Goal: Find specific page/section: Find specific page/section

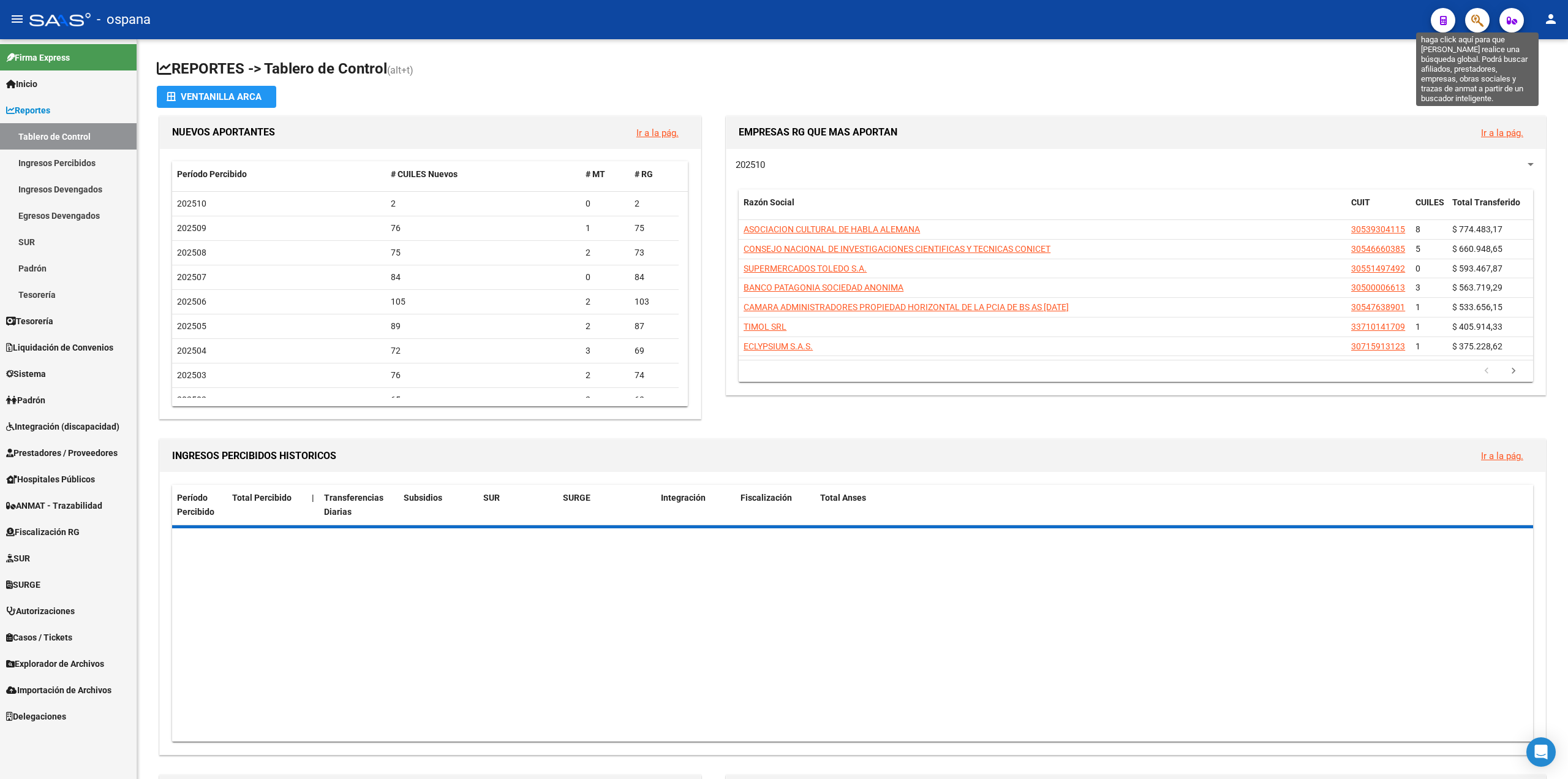
click at [1476, 22] on icon "button" at bounding box center [1477, 20] width 13 height 14
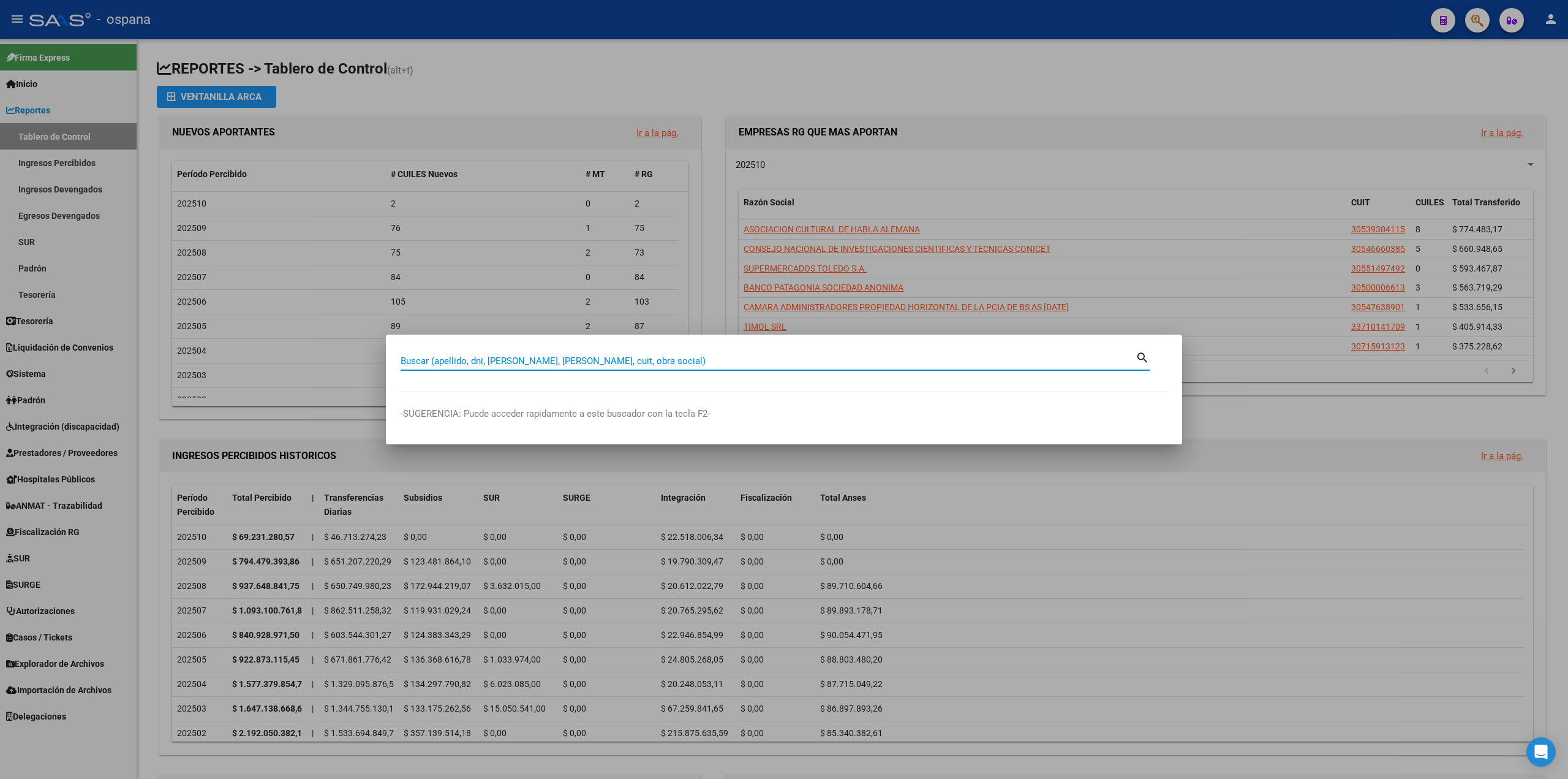
paste input "30-71716014-9"
type input "30717160149"
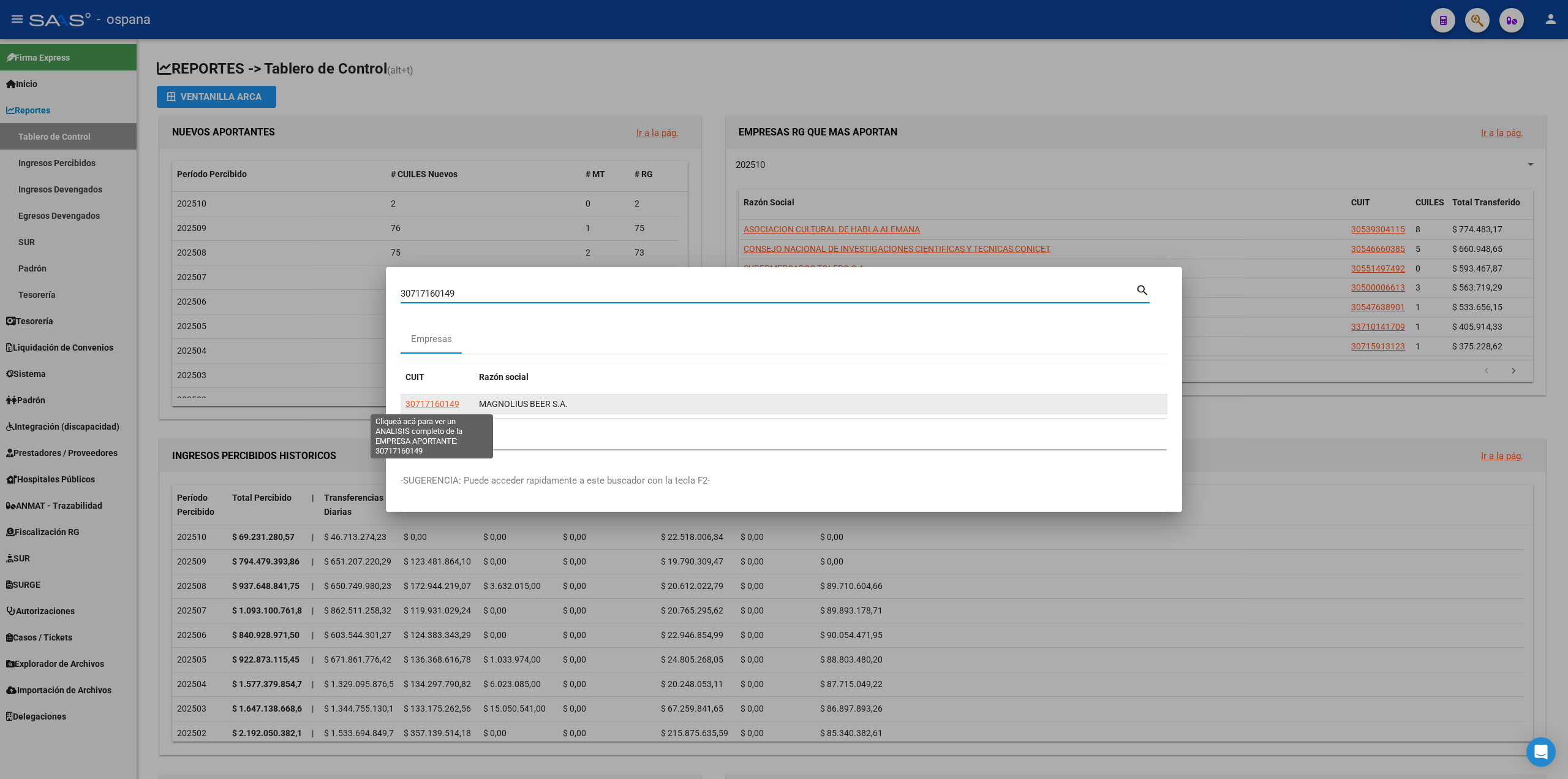
click at [448, 400] on span "30717160149" at bounding box center [432, 404] width 54 height 10
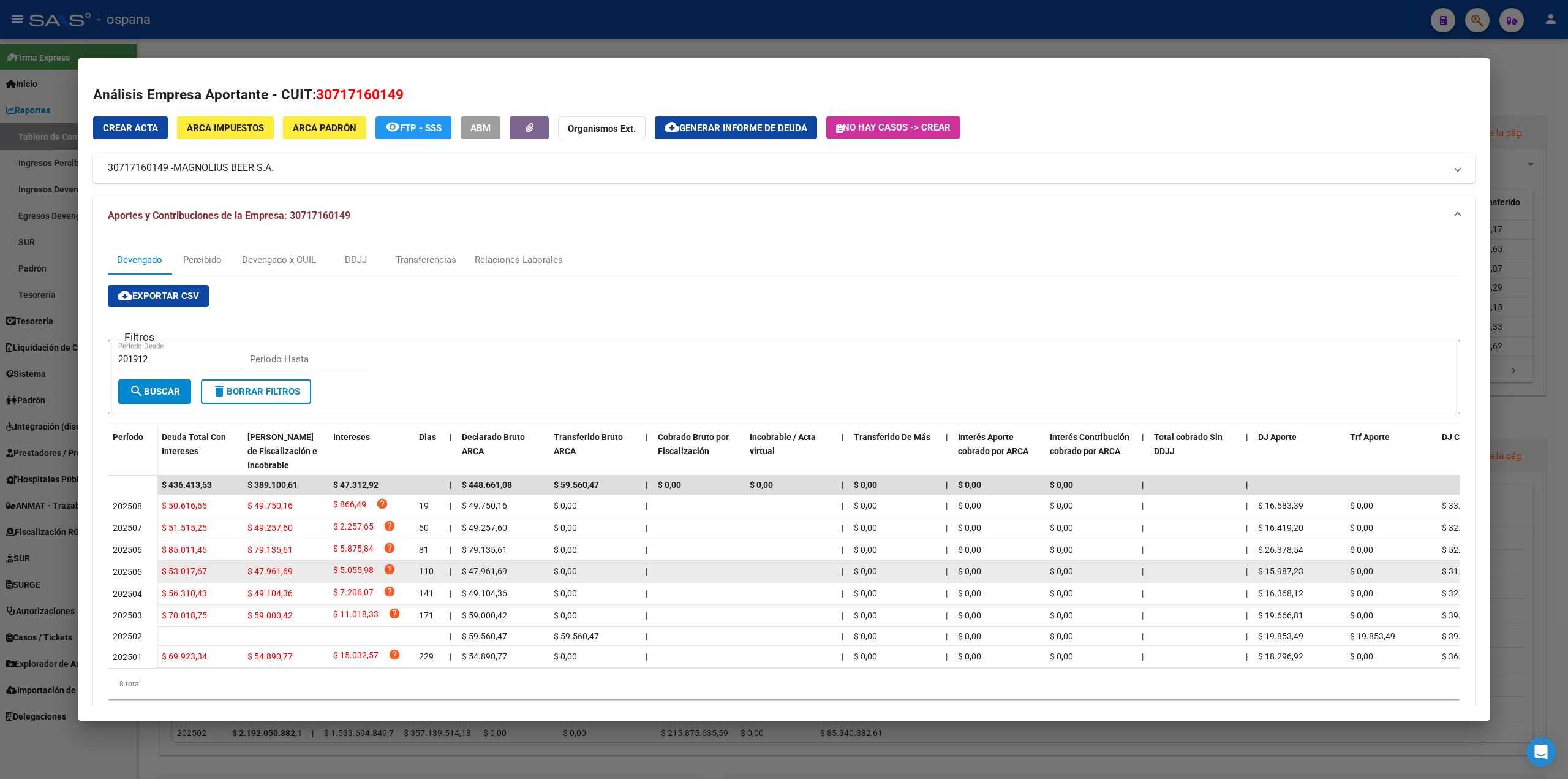
scroll to position [33, 0]
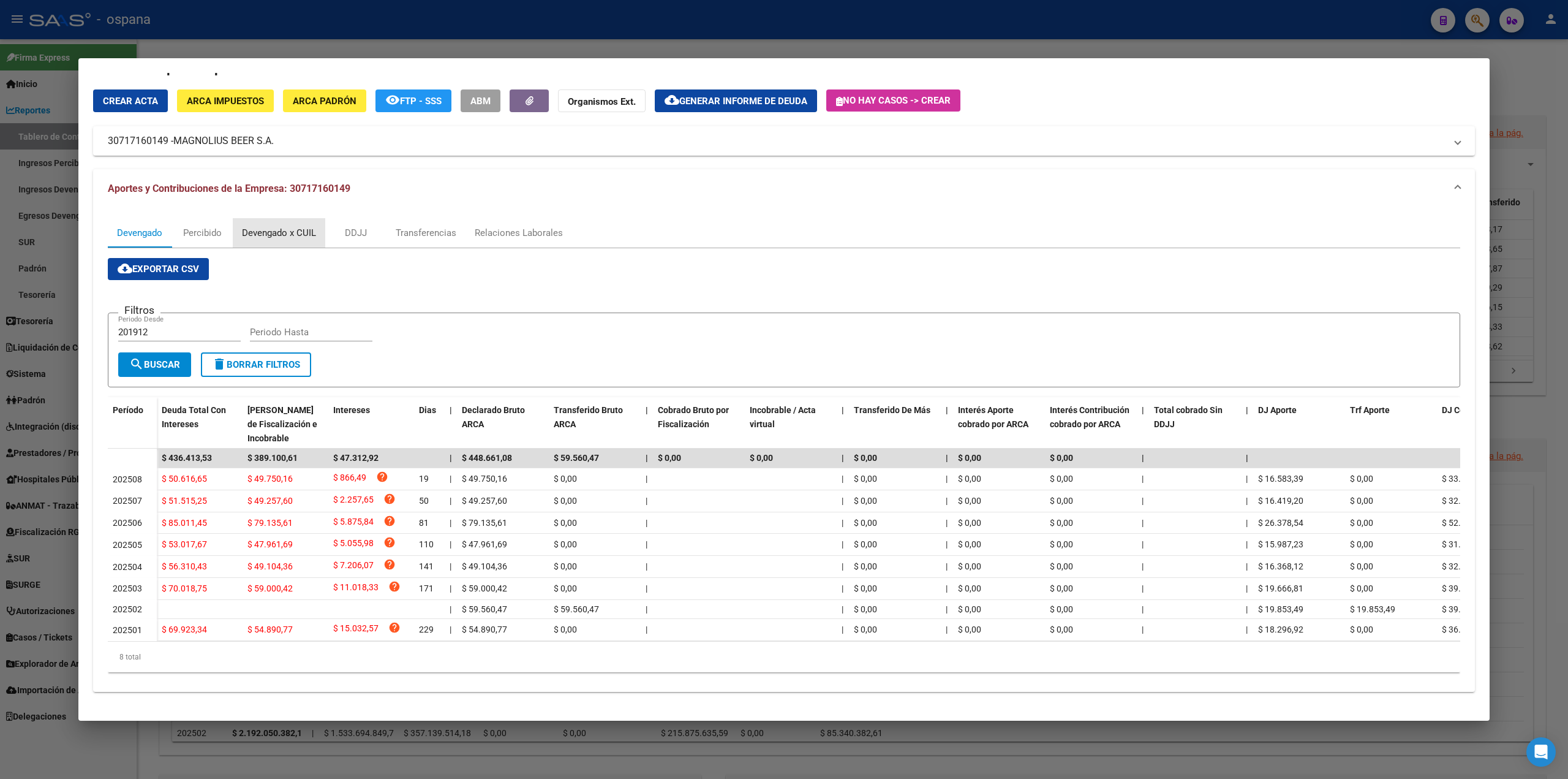
click at [274, 218] on div "Devengado x CUIL" at bounding box center [279, 232] width 92 height 30
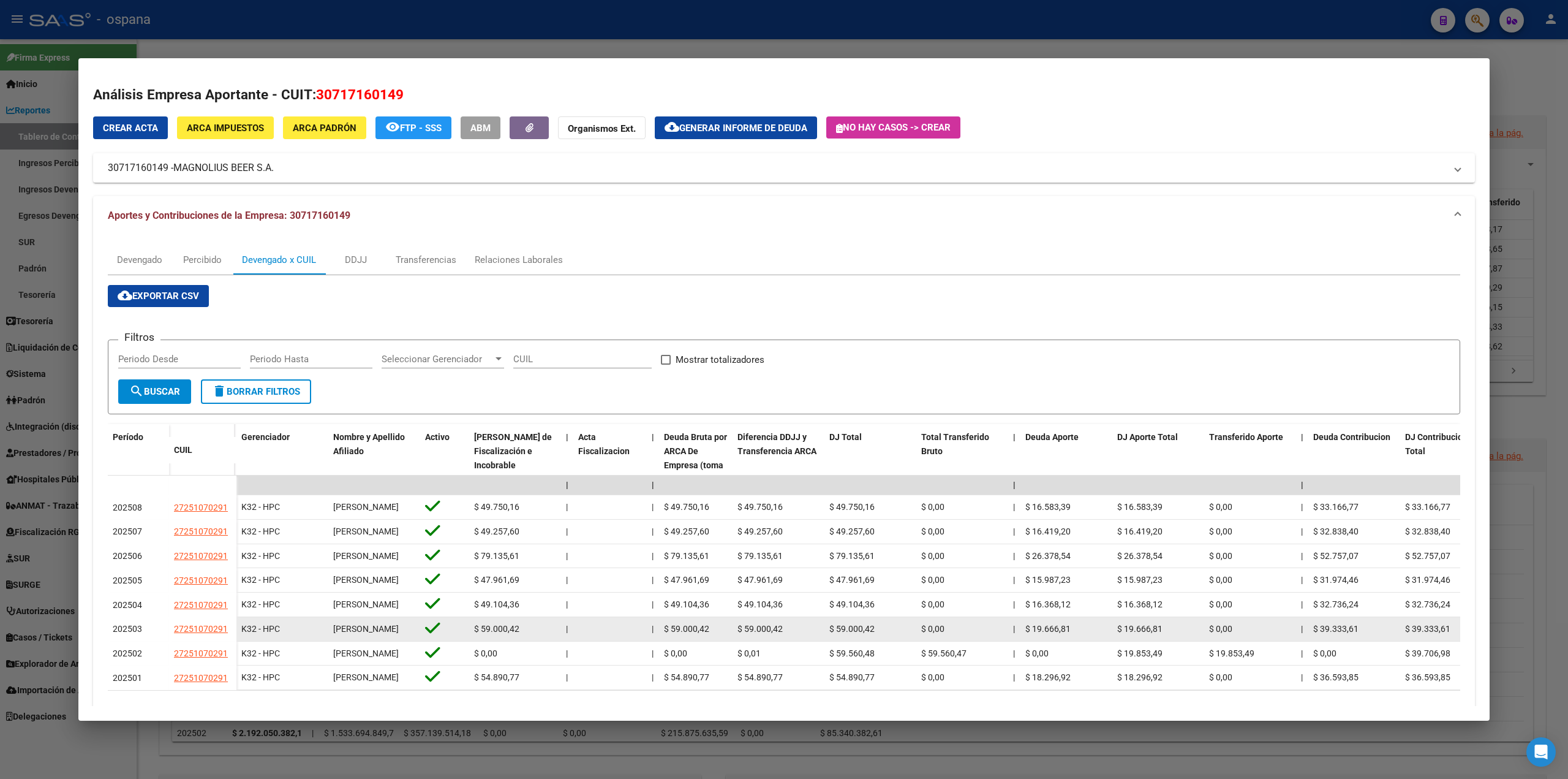
scroll to position [58, 0]
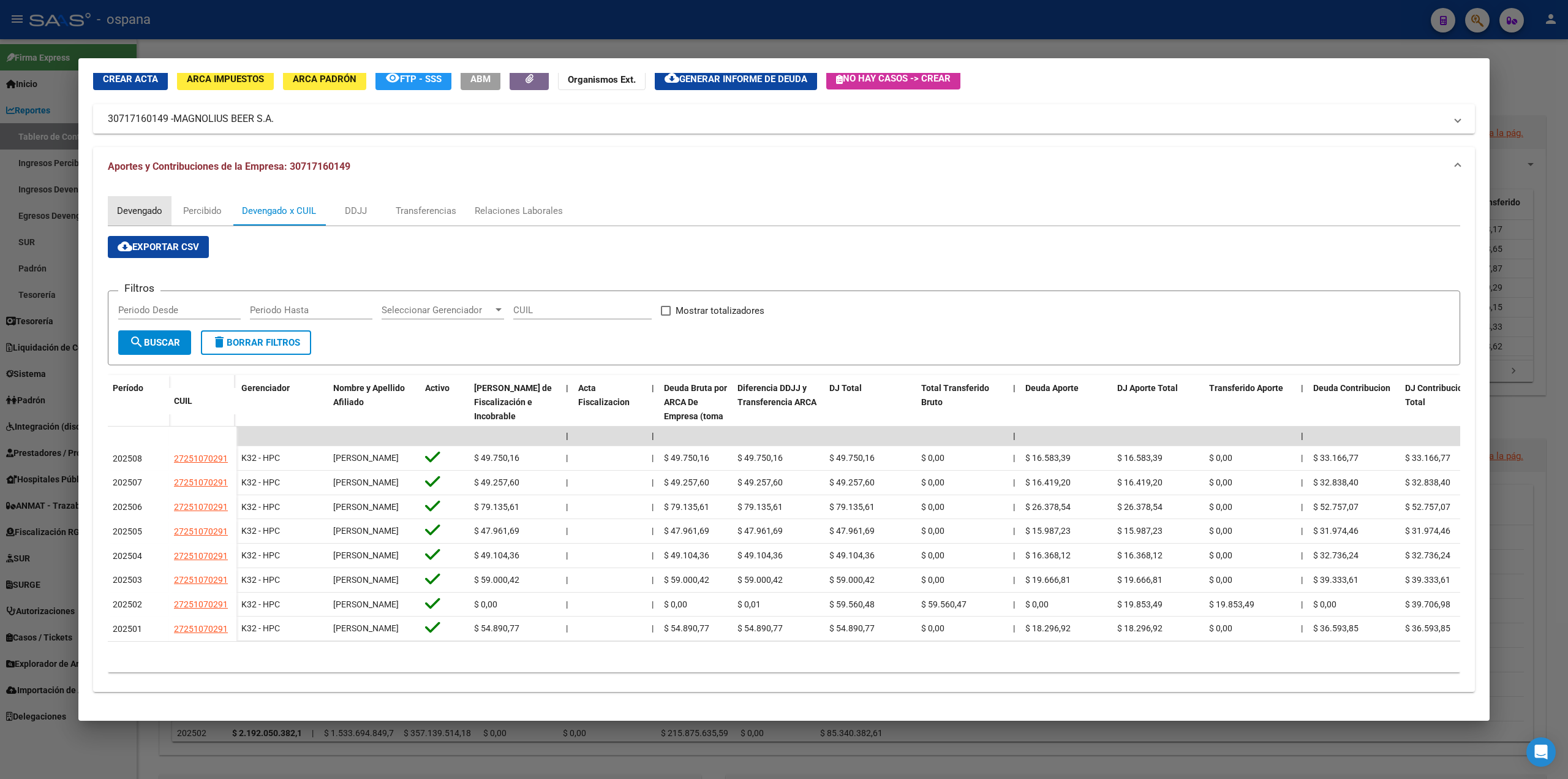
click at [149, 204] on div "Devengado" at bounding box center [140, 211] width 45 height 13
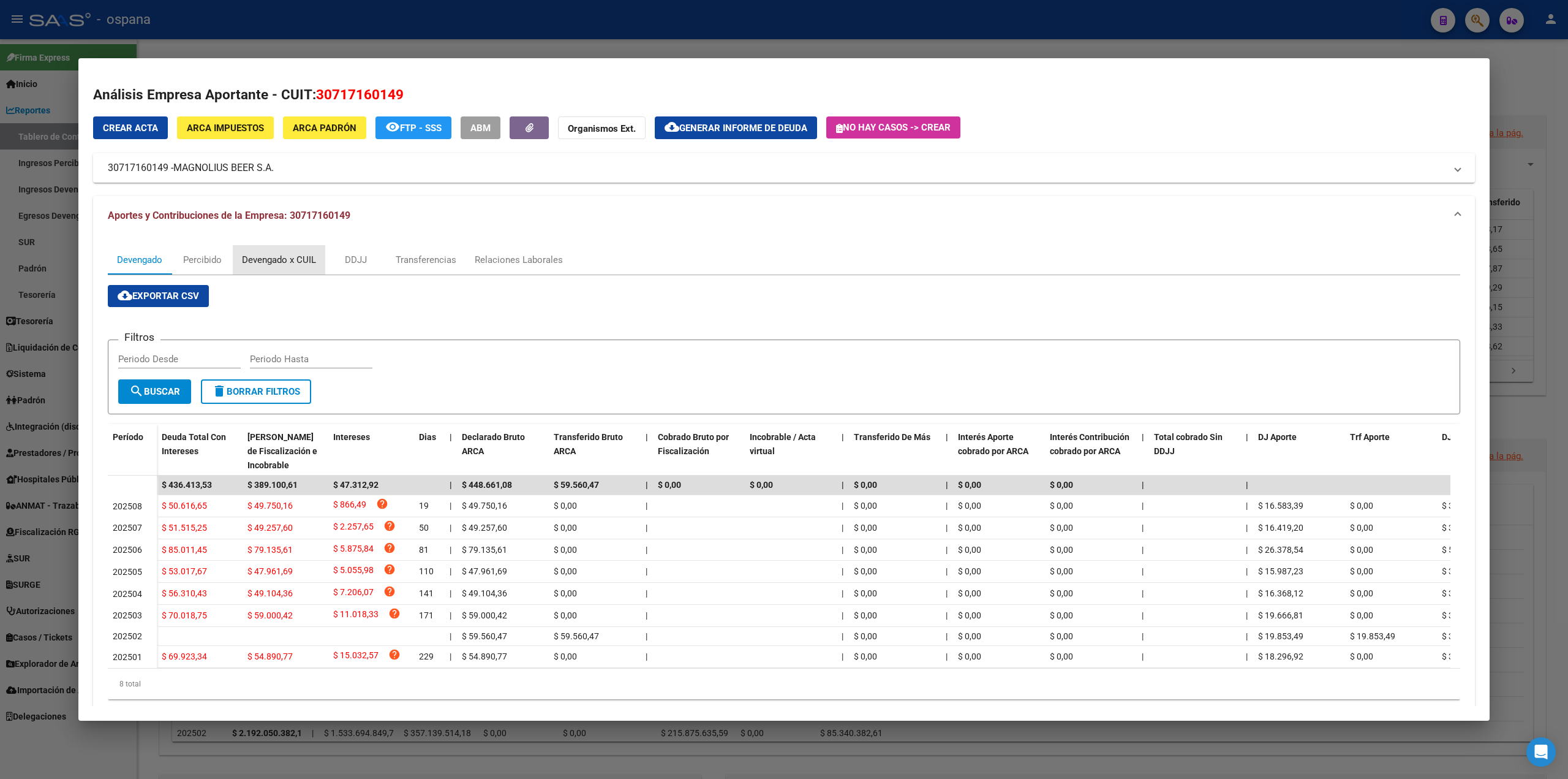
click at [289, 261] on div "Devengado x CUIL" at bounding box center [279, 259] width 74 height 13
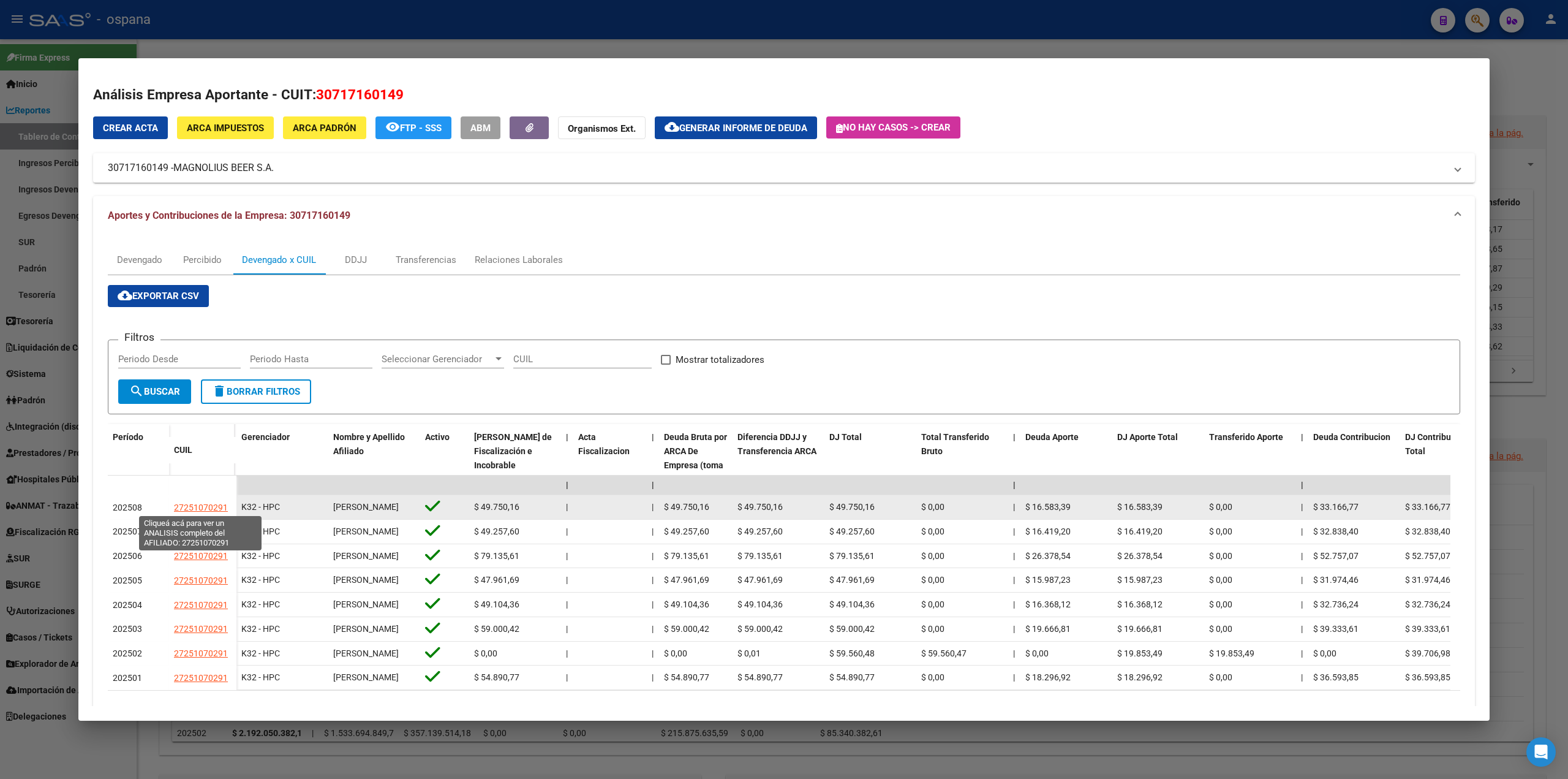
drag, startPoint x: 231, startPoint y: 505, endPoint x: 174, endPoint y: 508, distance: 57.1
click at [174, 508] on div "27251070291" at bounding box center [202, 507] width 57 height 14
copy span "27251070291"
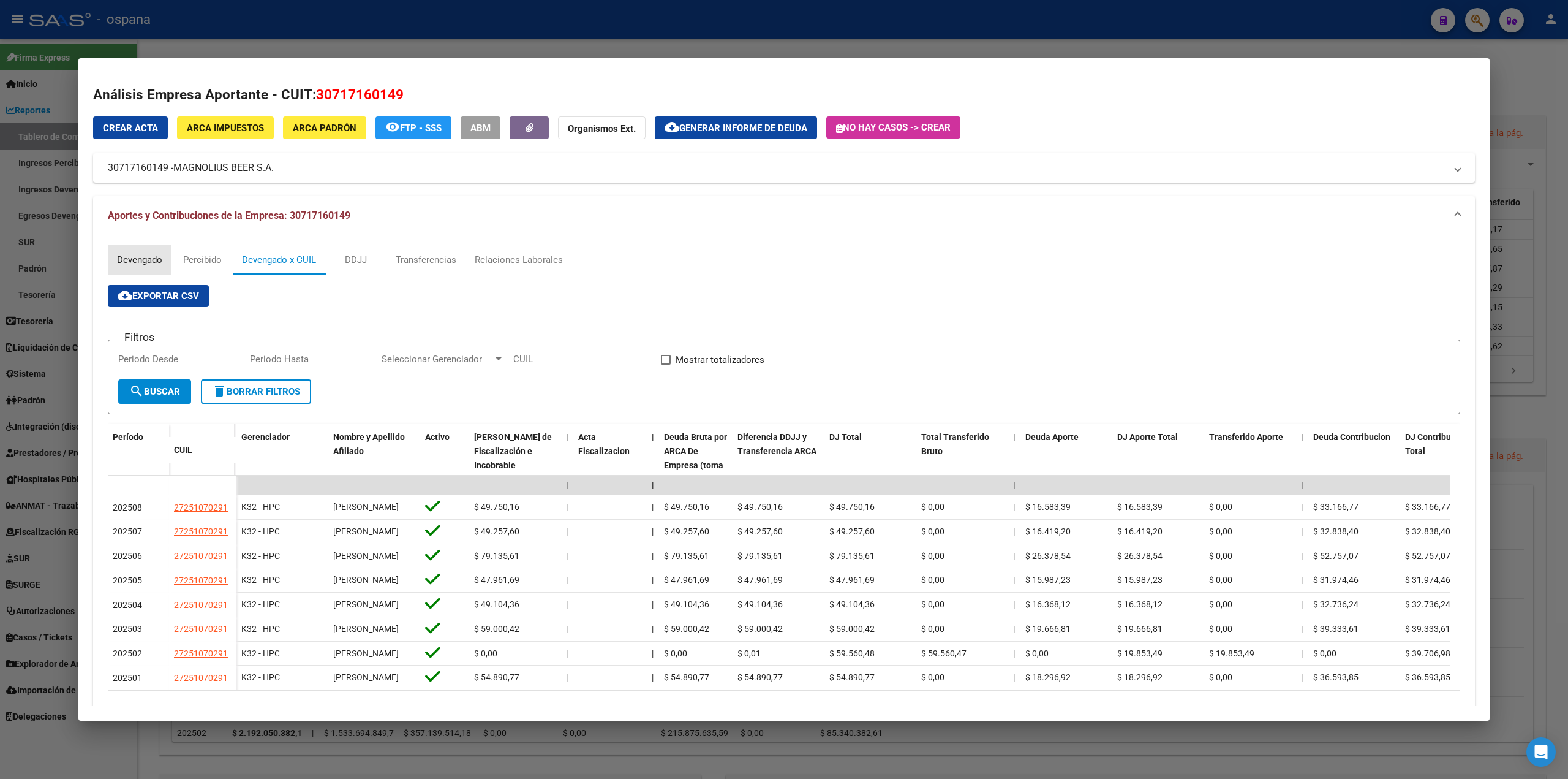
click at [155, 253] on div "Devengado" at bounding box center [140, 259] width 45 height 13
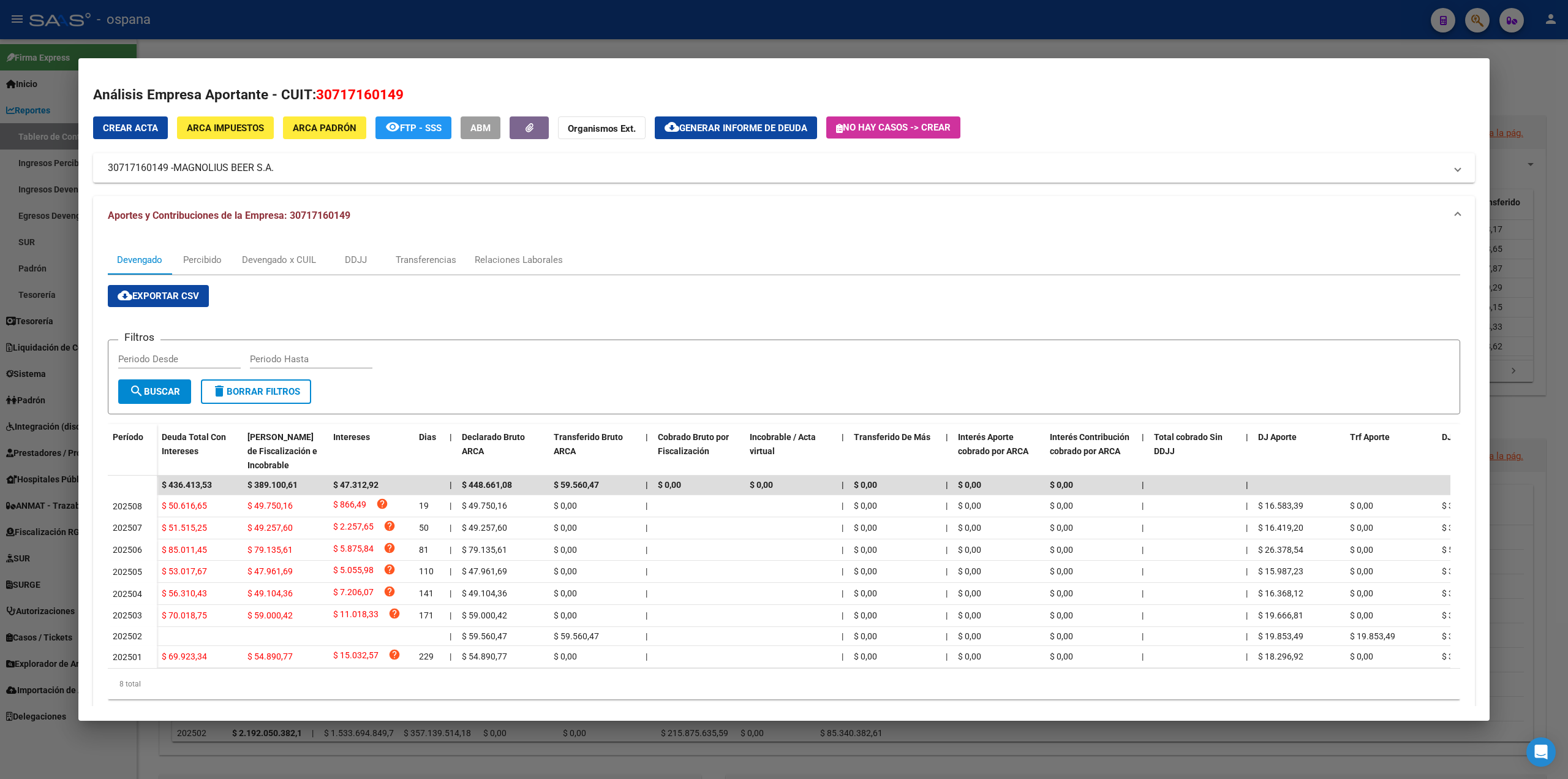
click at [49, 421] on div at bounding box center [784, 389] width 1568 height 779
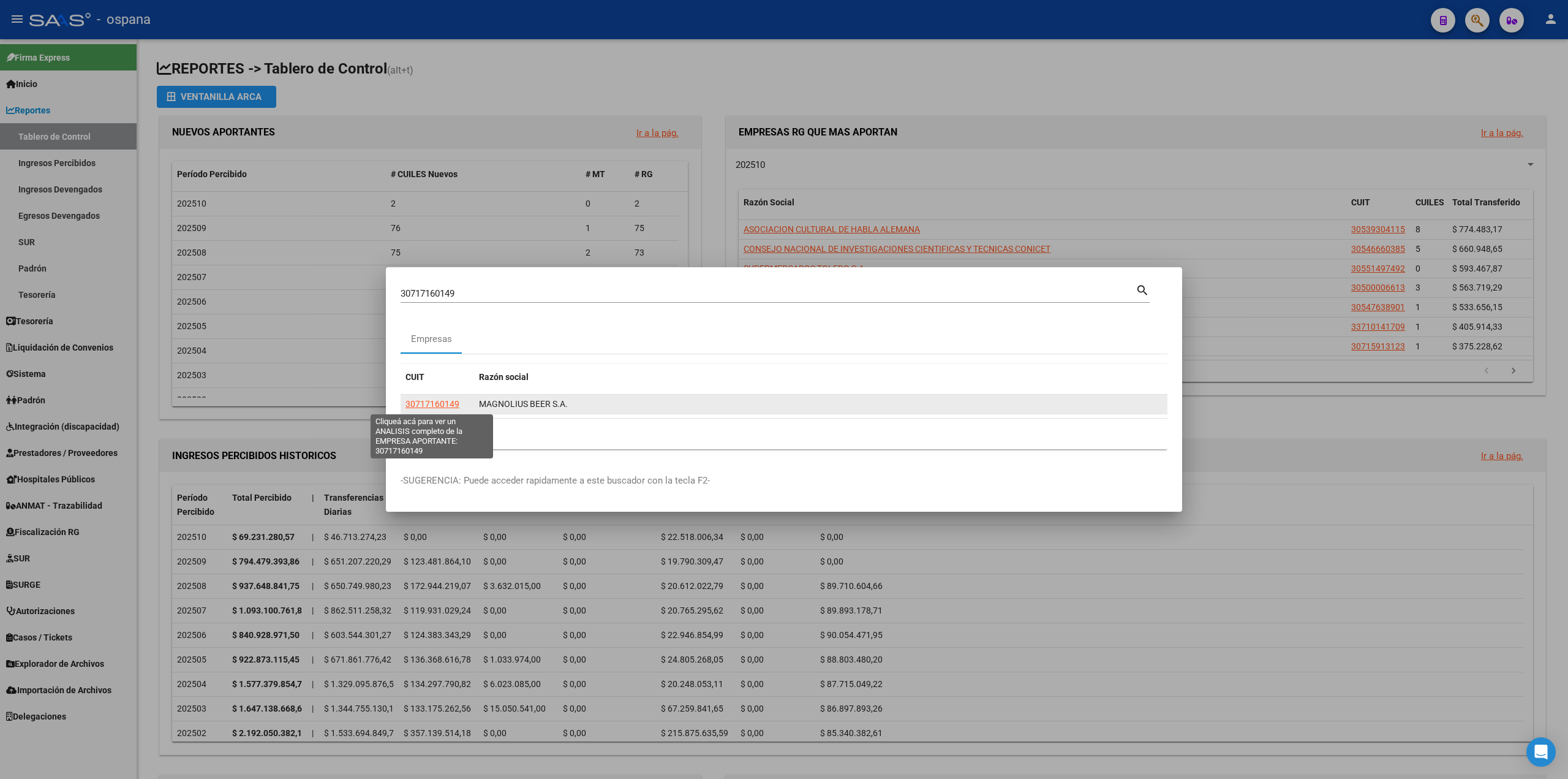
click at [442, 404] on span "30717160149" at bounding box center [432, 404] width 54 height 10
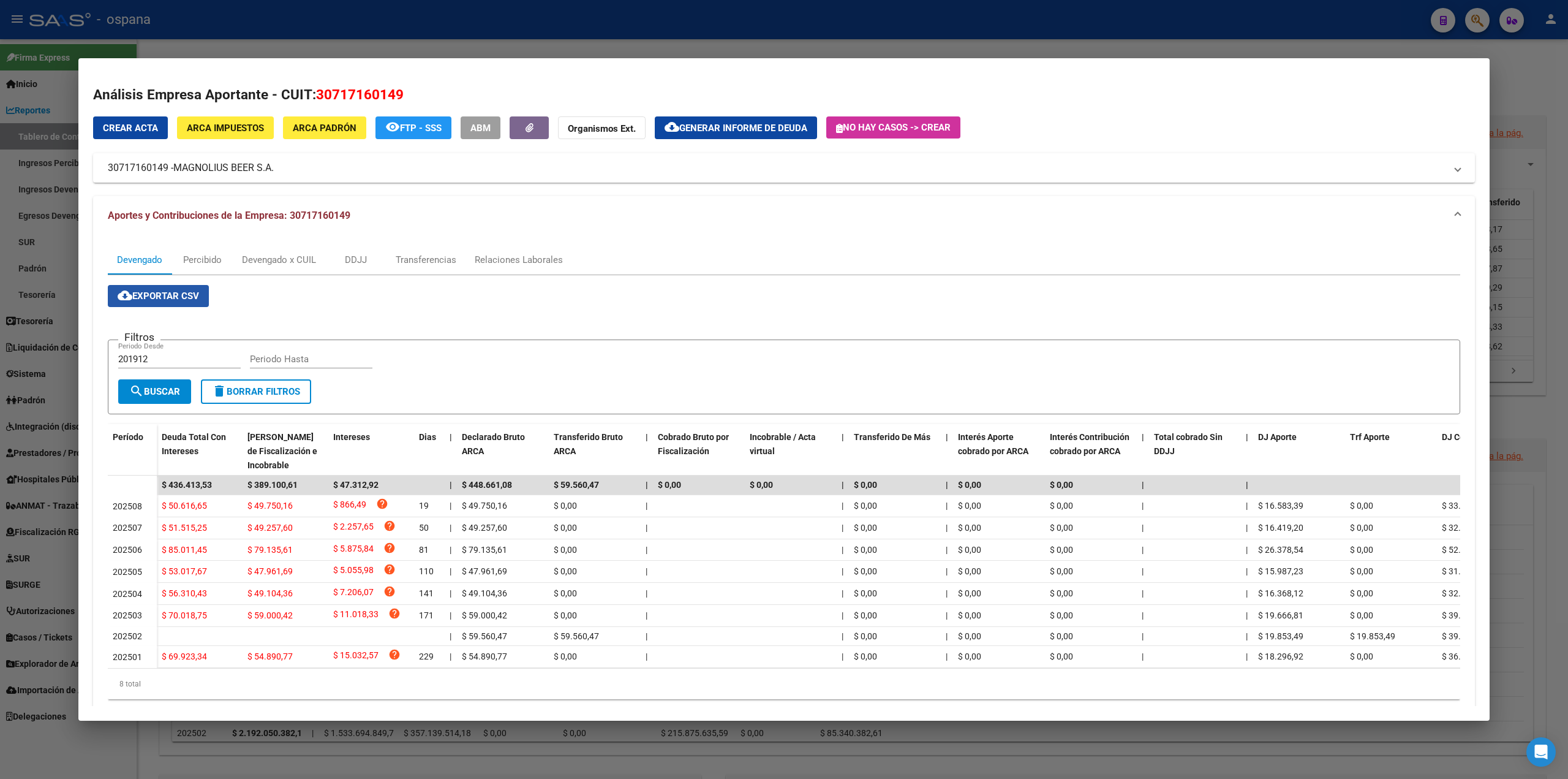
click at [167, 288] on button "cloud_download Exportar CSV" at bounding box center [159, 296] width 101 height 22
drag, startPoint x: 286, startPoint y: 163, endPoint x: 278, endPoint y: 166, distance: 8.5
click at [278, 166] on mat-panel-title "30717160149 - MAGNOLIUS BEER S.A." at bounding box center [777, 168] width 1338 height 14
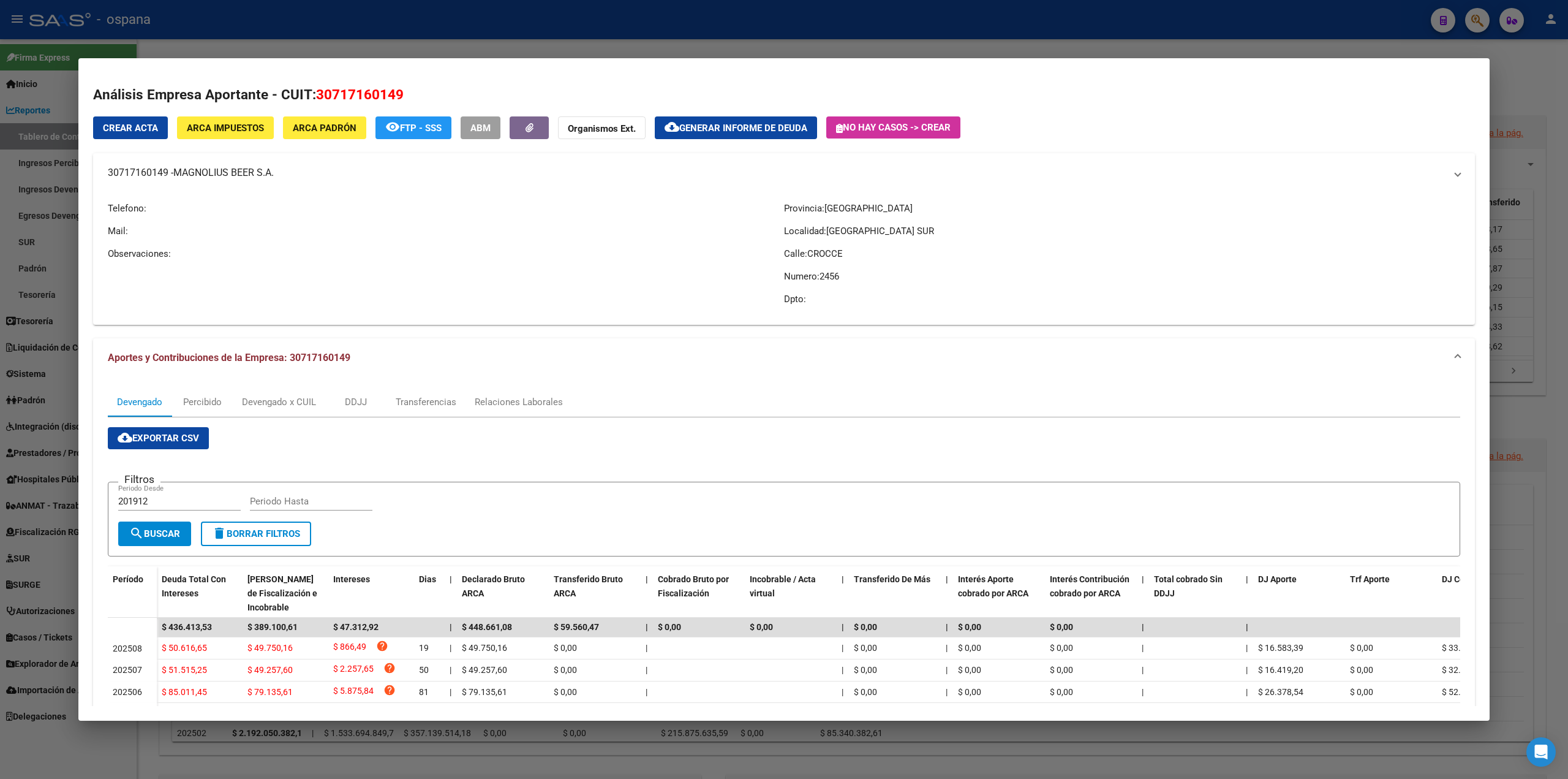
click at [276, 166] on mat-panel-title "30717160149 - MAGNOLIUS BEER S.A." at bounding box center [777, 173] width 1338 height 14
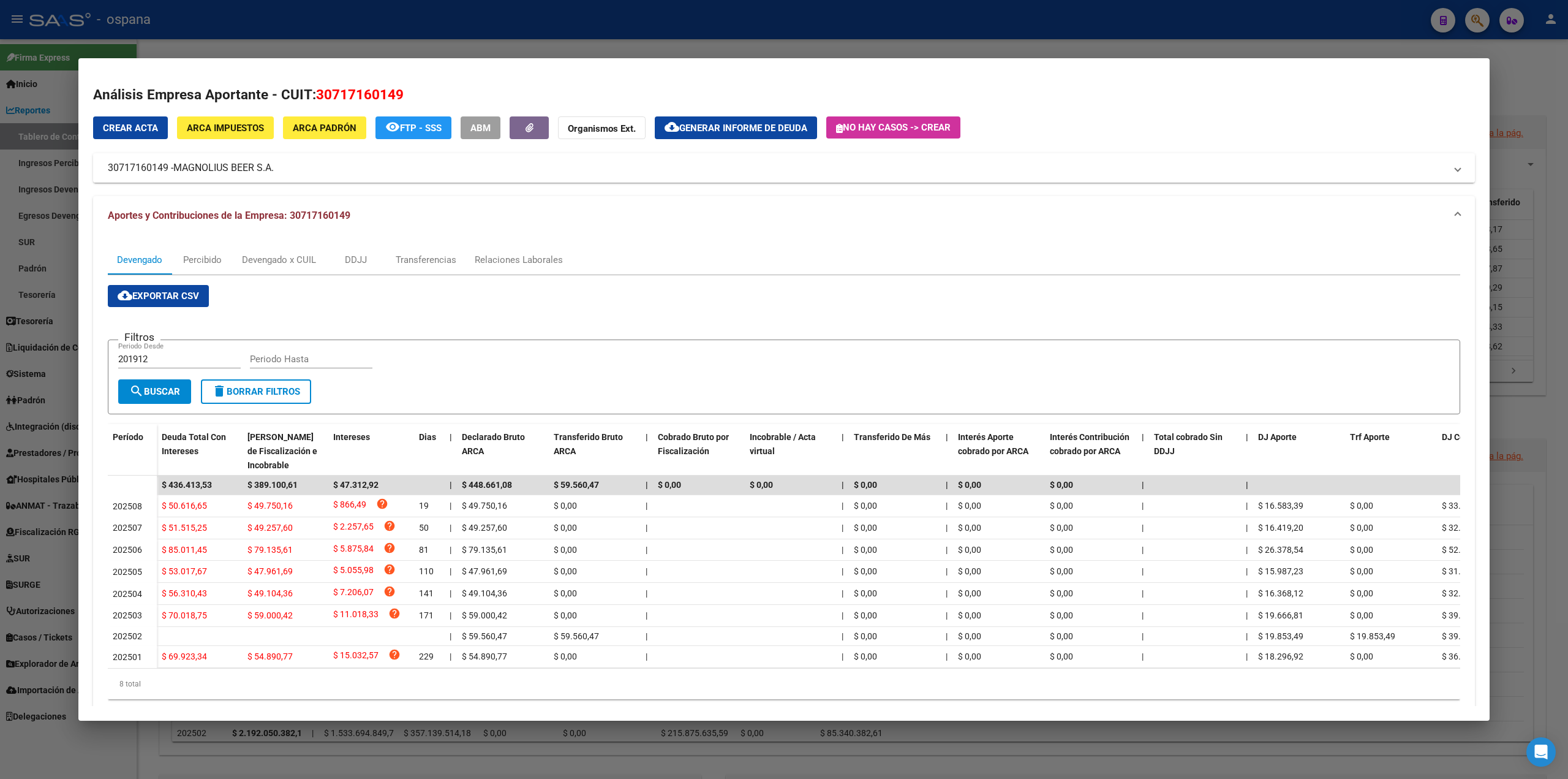
click at [286, 166] on mat-panel-title "30717160149 - MAGNOLIUS BEER S.A." at bounding box center [777, 168] width 1338 height 14
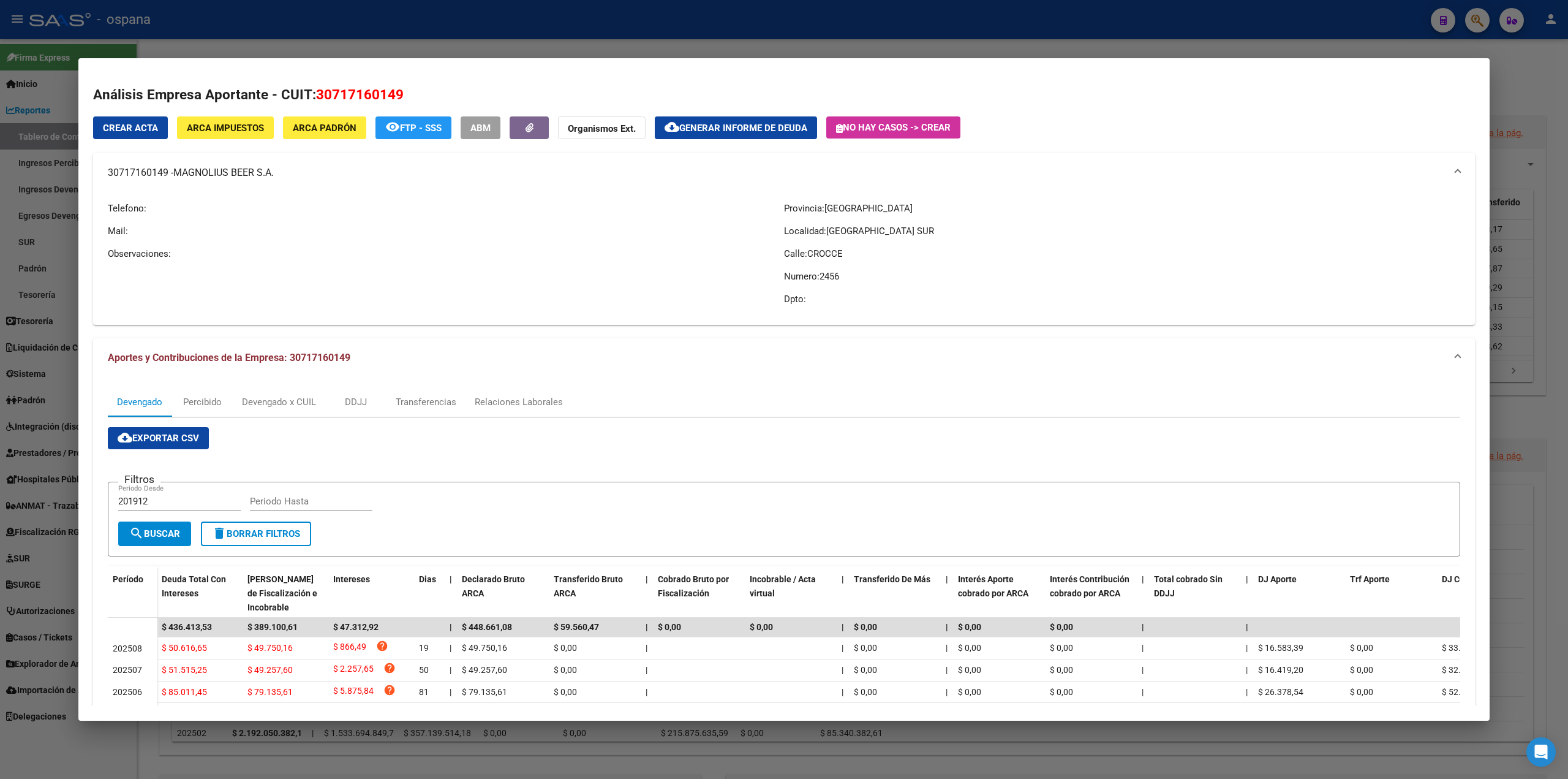
drag, startPoint x: 281, startPoint y: 168, endPoint x: 277, endPoint y: 175, distance: 8.1
click at [277, 175] on mat-panel-title "30717160149 - MAGNOLIUS BEER S.A." at bounding box center [777, 173] width 1338 height 14
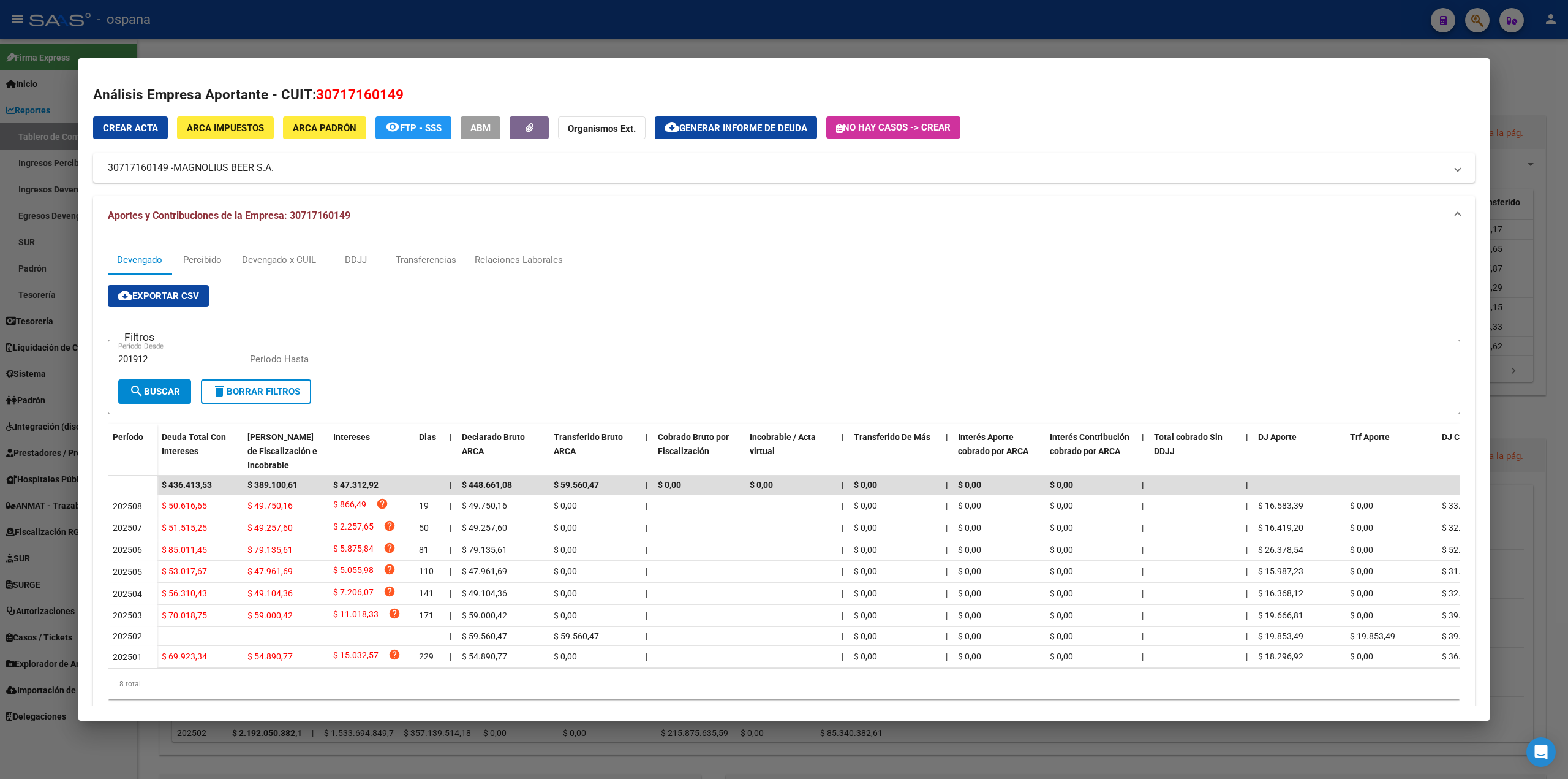
copy mat-panel-title "30717160149 - MAGNOLIUS BEER S.A."
